Goal: Task Accomplishment & Management: Manage account settings

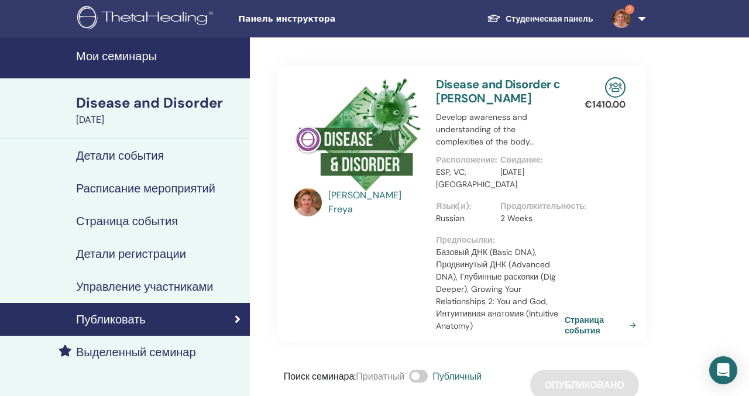
click at [132, 160] on h4 "Детали события" at bounding box center [120, 156] width 88 height 14
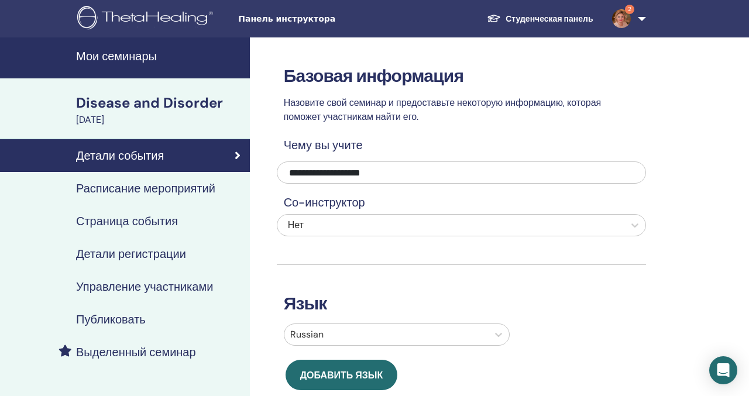
click at [112, 220] on h4 "Страница события" at bounding box center [127, 221] width 102 height 14
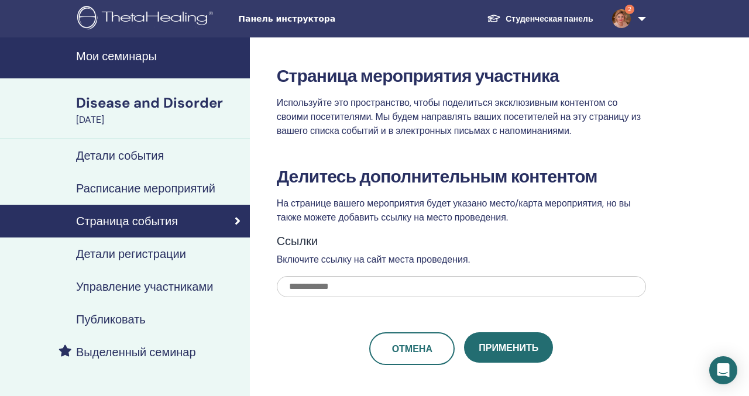
click at [186, 252] on h4 "Детали регистрации" at bounding box center [131, 254] width 110 height 14
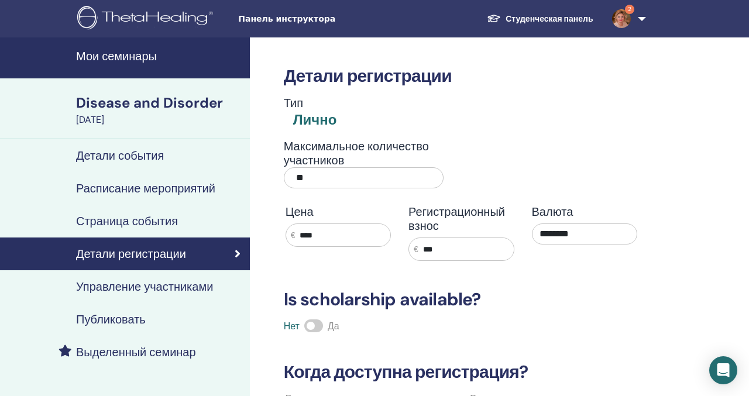
click at [160, 288] on h4 "Управление участниками" at bounding box center [144, 287] width 137 height 14
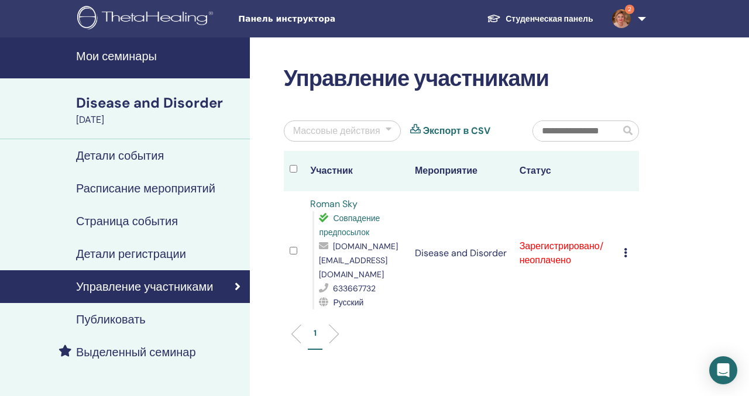
click at [441, 249] on icon at bounding box center [626, 252] width 4 height 9
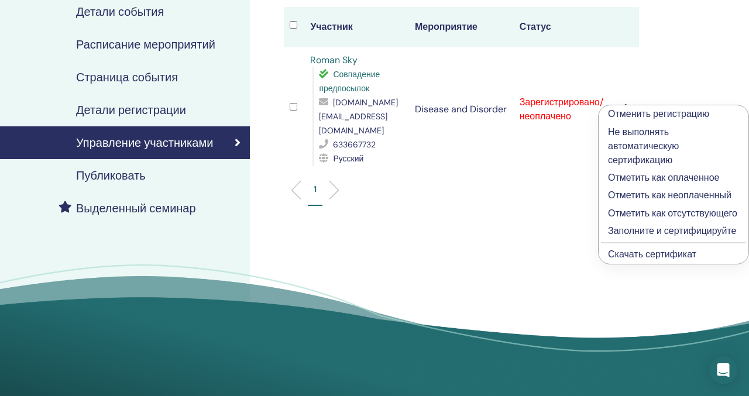
scroll to position [147, 0]
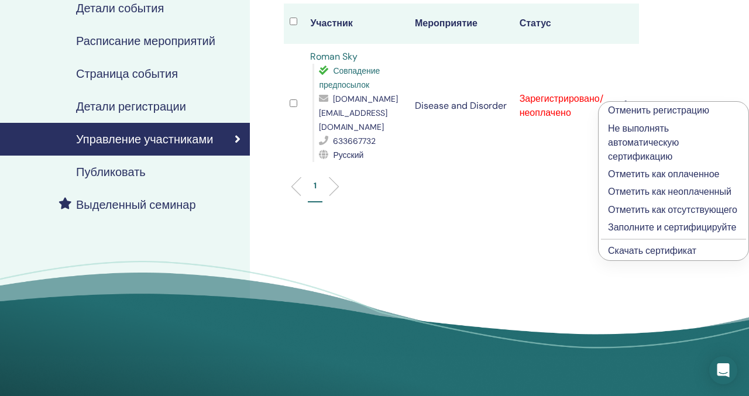
click at [441, 235] on p "Заполните и сертифицируйте" at bounding box center [673, 228] width 131 height 14
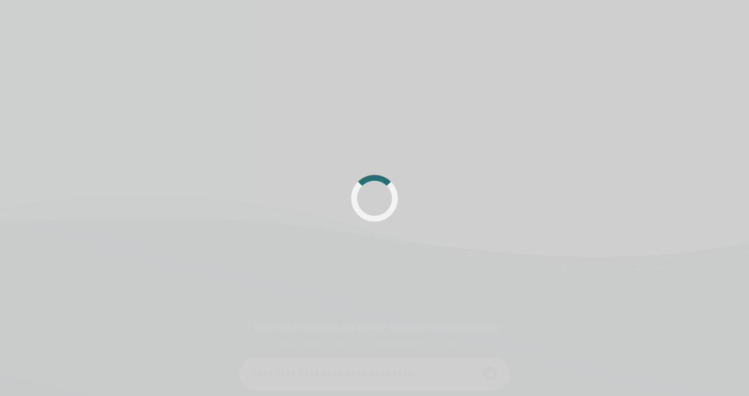
scroll to position [147, 0]
